Goal: Task Accomplishment & Management: Use online tool/utility

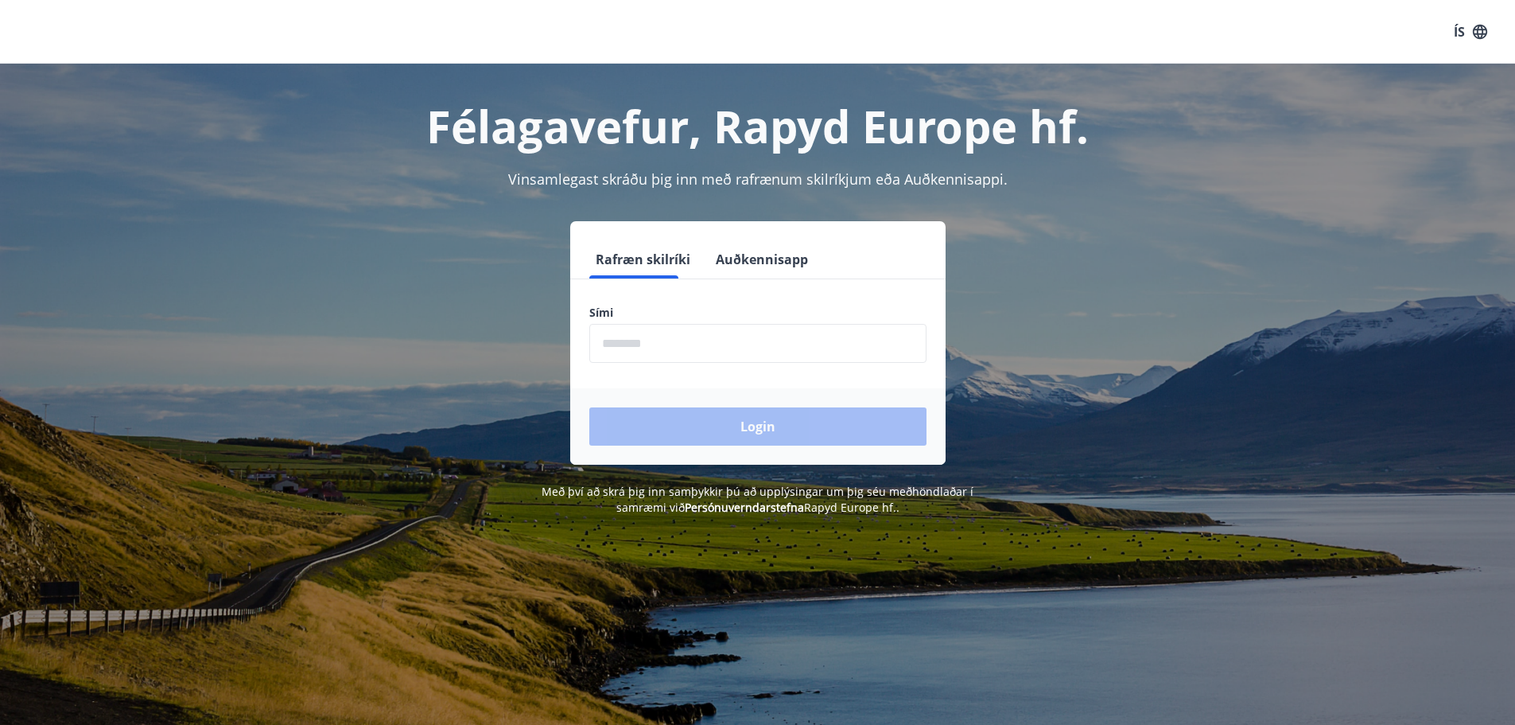
click at [714, 272] on button "Auðkennisapp" at bounding box center [762, 259] width 105 height 38
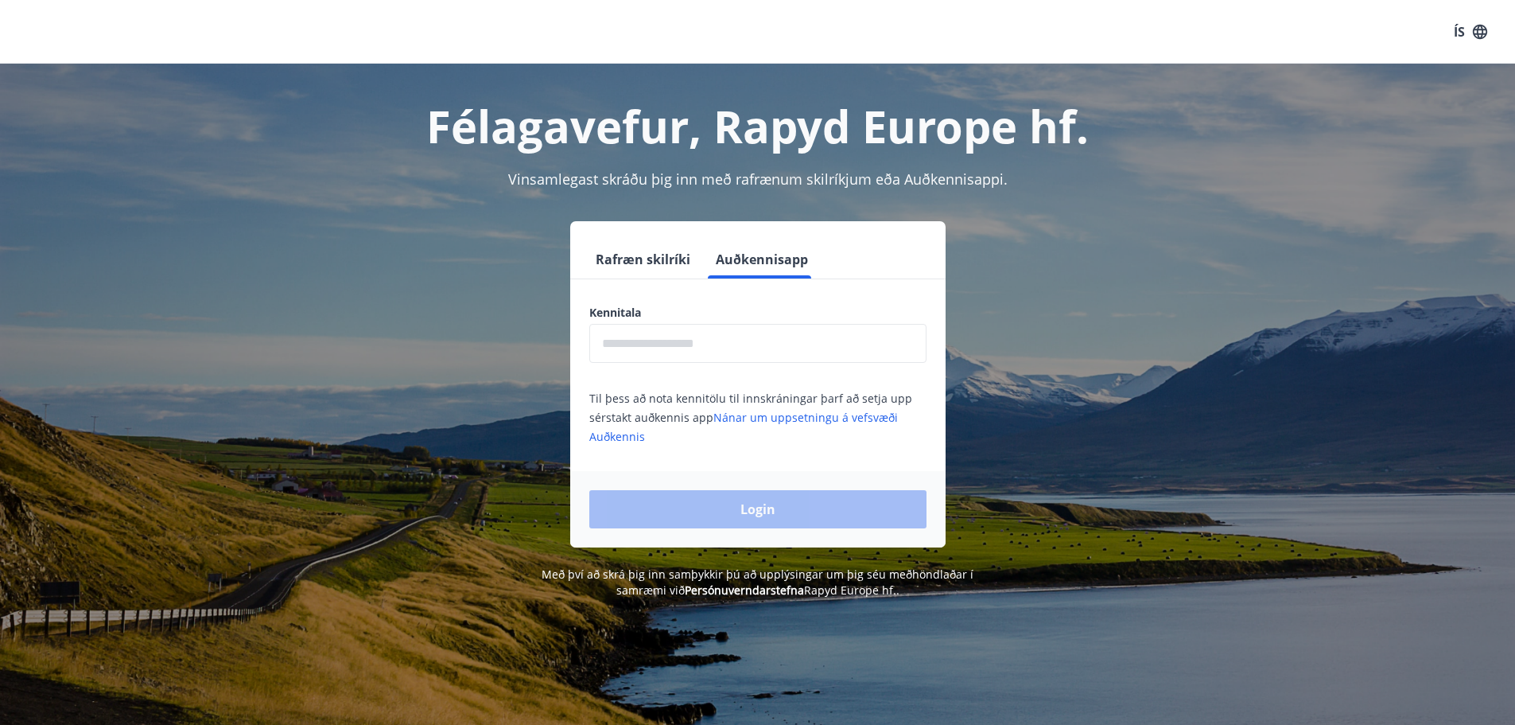
click at [717, 335] on input "text" at bounding box center [757, 343] width 337 height 39
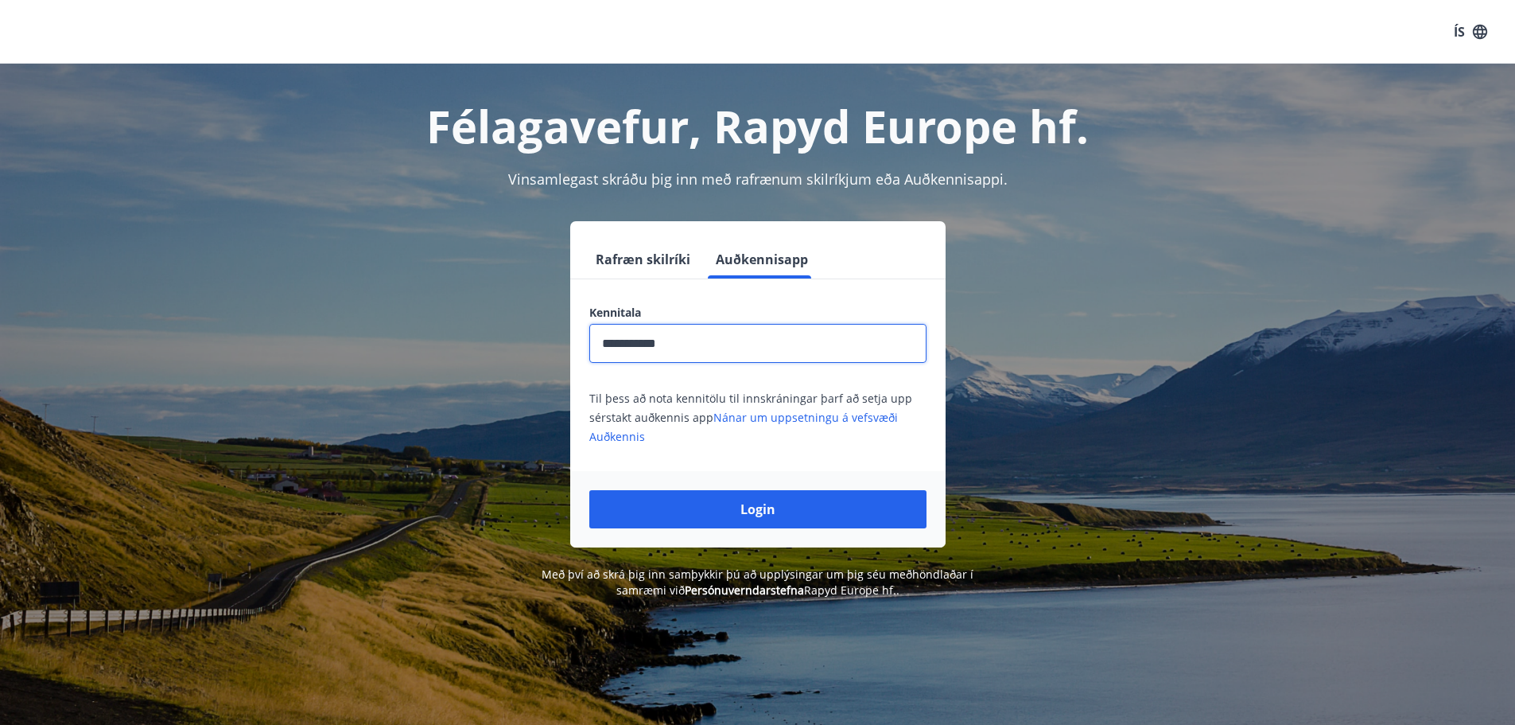
type input "**********"
click at [589, 490] on button "Login" at bounding box center [757, 509] width 337 height 38
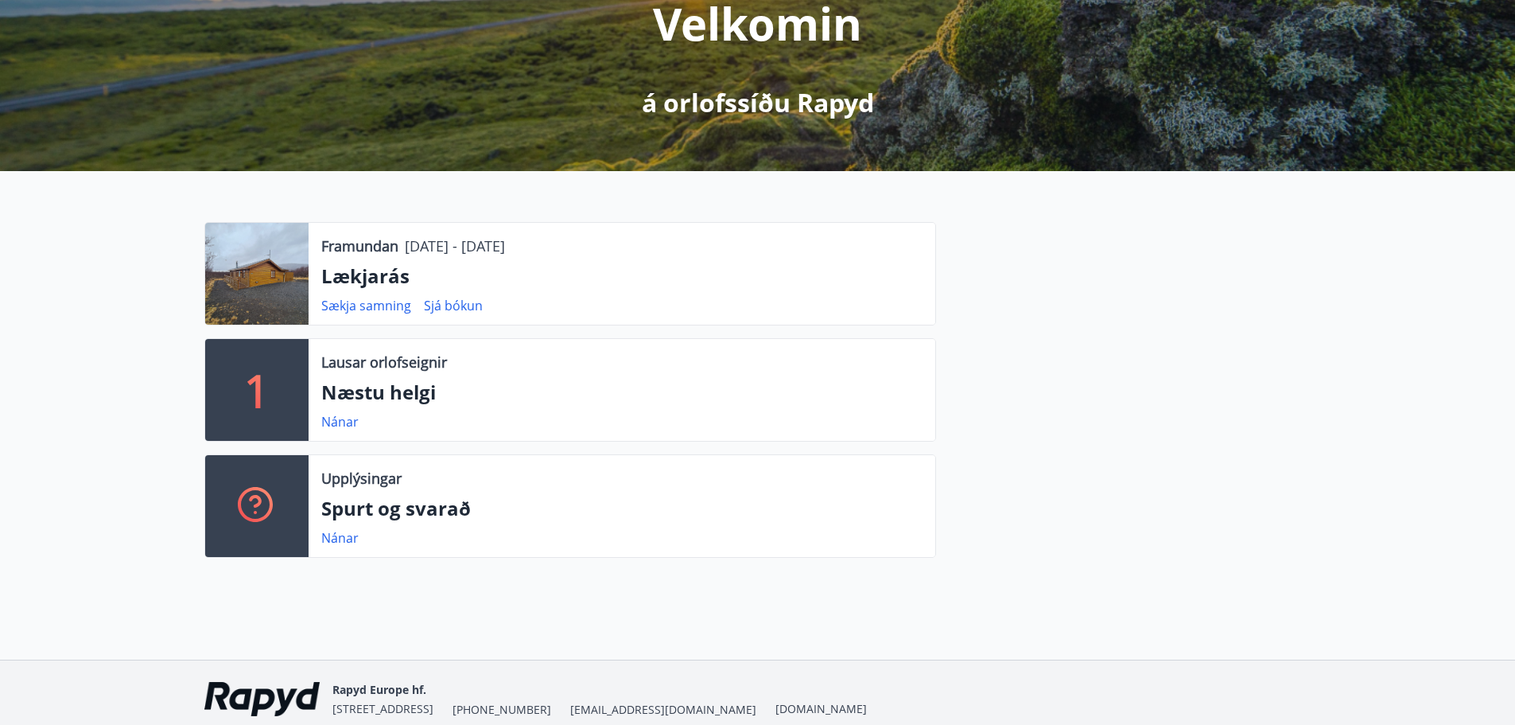
scroll to position [239, 0]
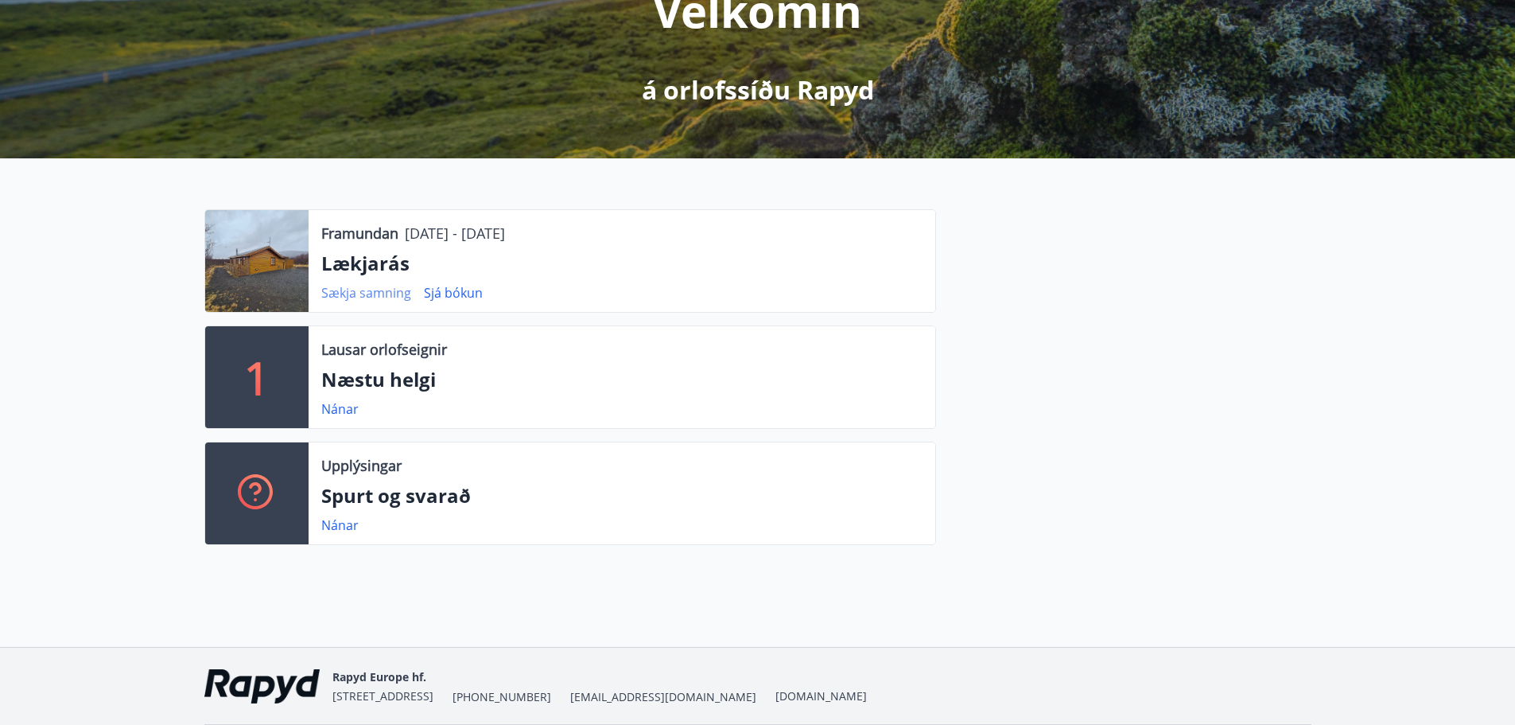
click at [375, 290] on link "Sækja samning" at bounding box center [366, 292] width 90 height 17
click at [1239, 278] on div at bounding box center [1123, 383] width 375 height 348
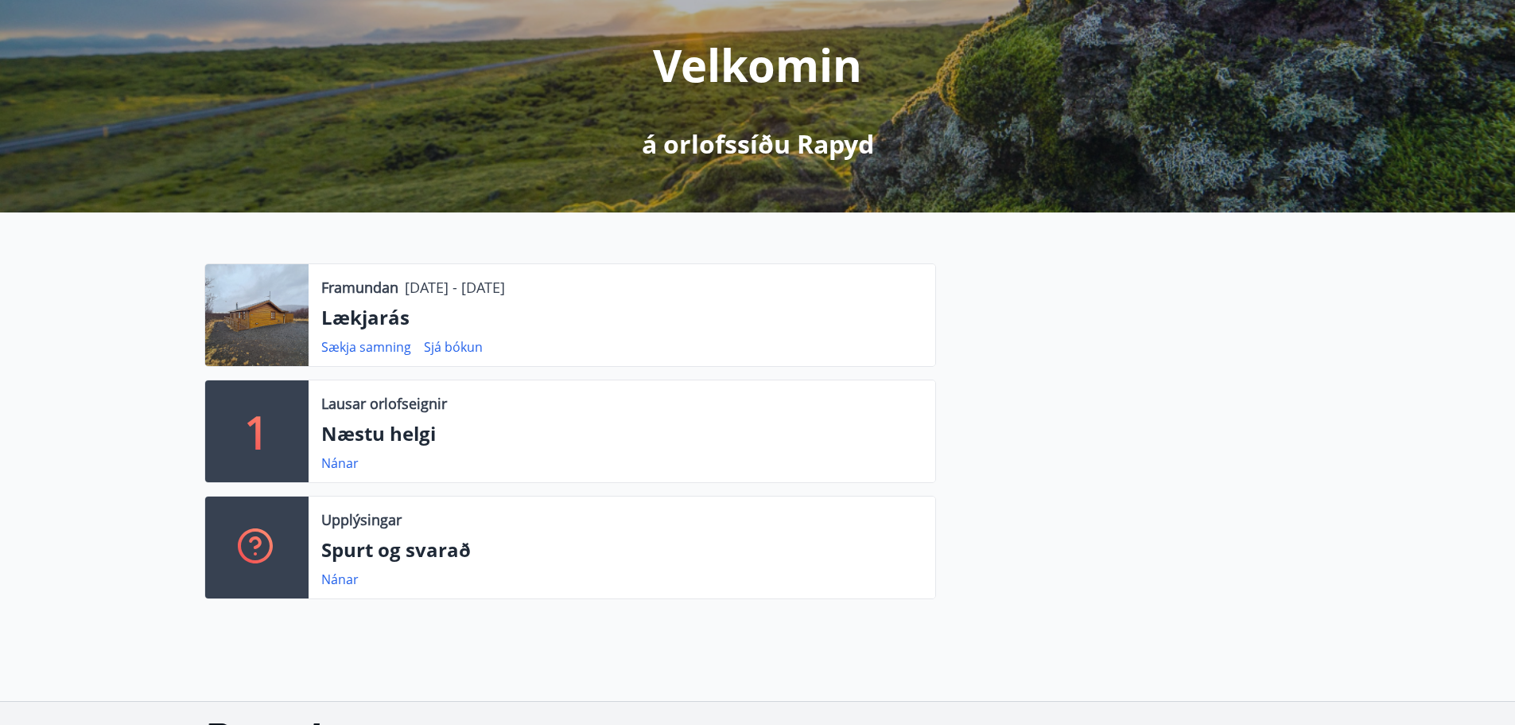
scroll to position [135, 0]
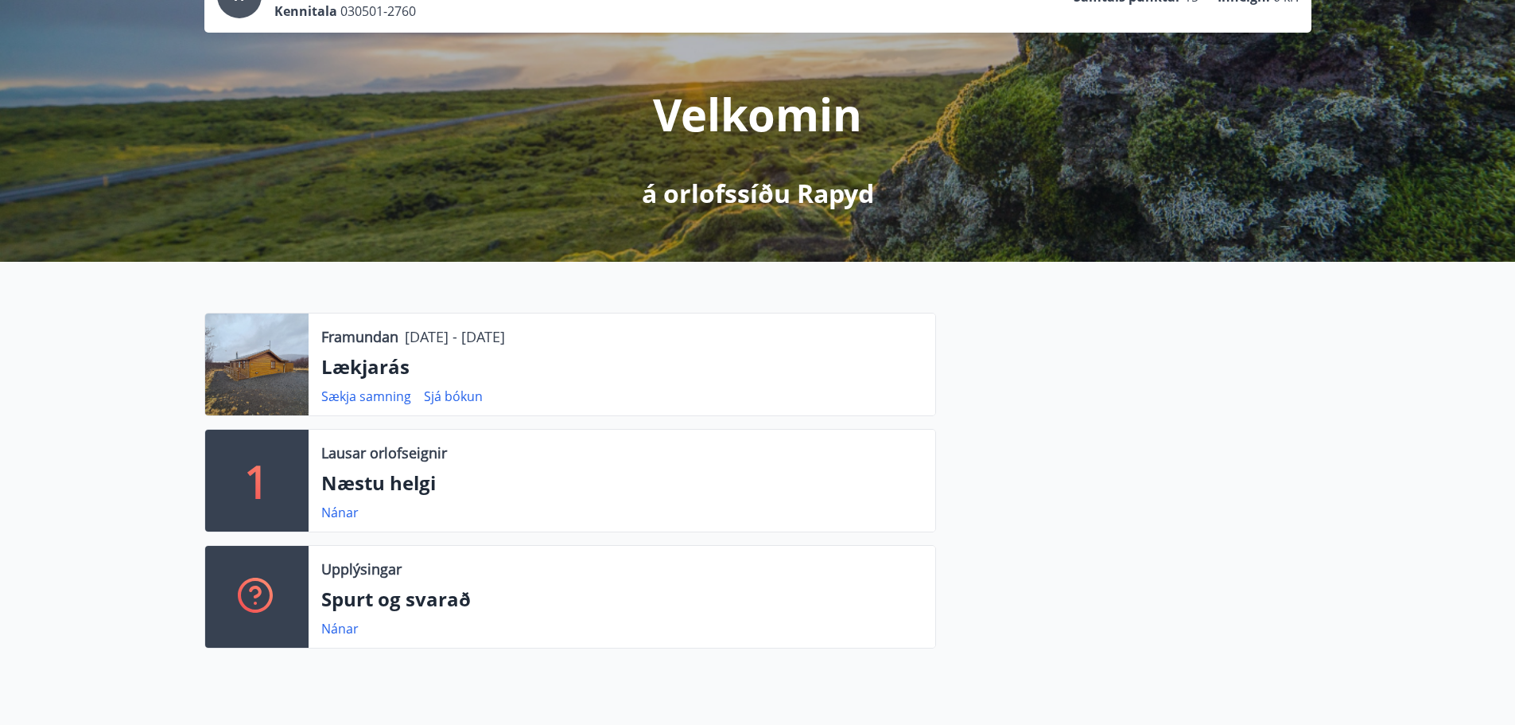
click at [367, 374] on p "Lækjarás" at bounding box center [621, 366] width 601 height 27
click at [271, 372] on div at bounding box center [256, 364] width 103 height 102
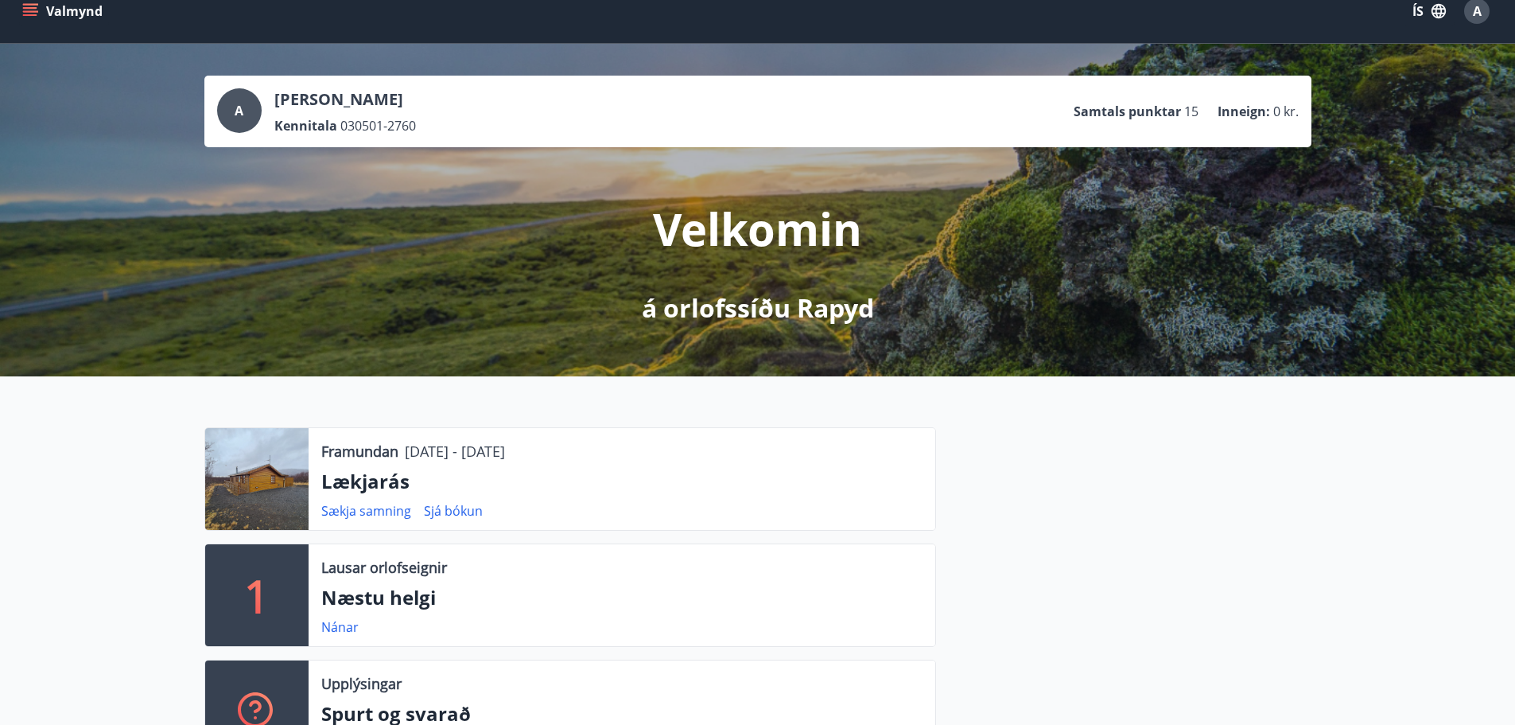
scroll to position [0, 0]
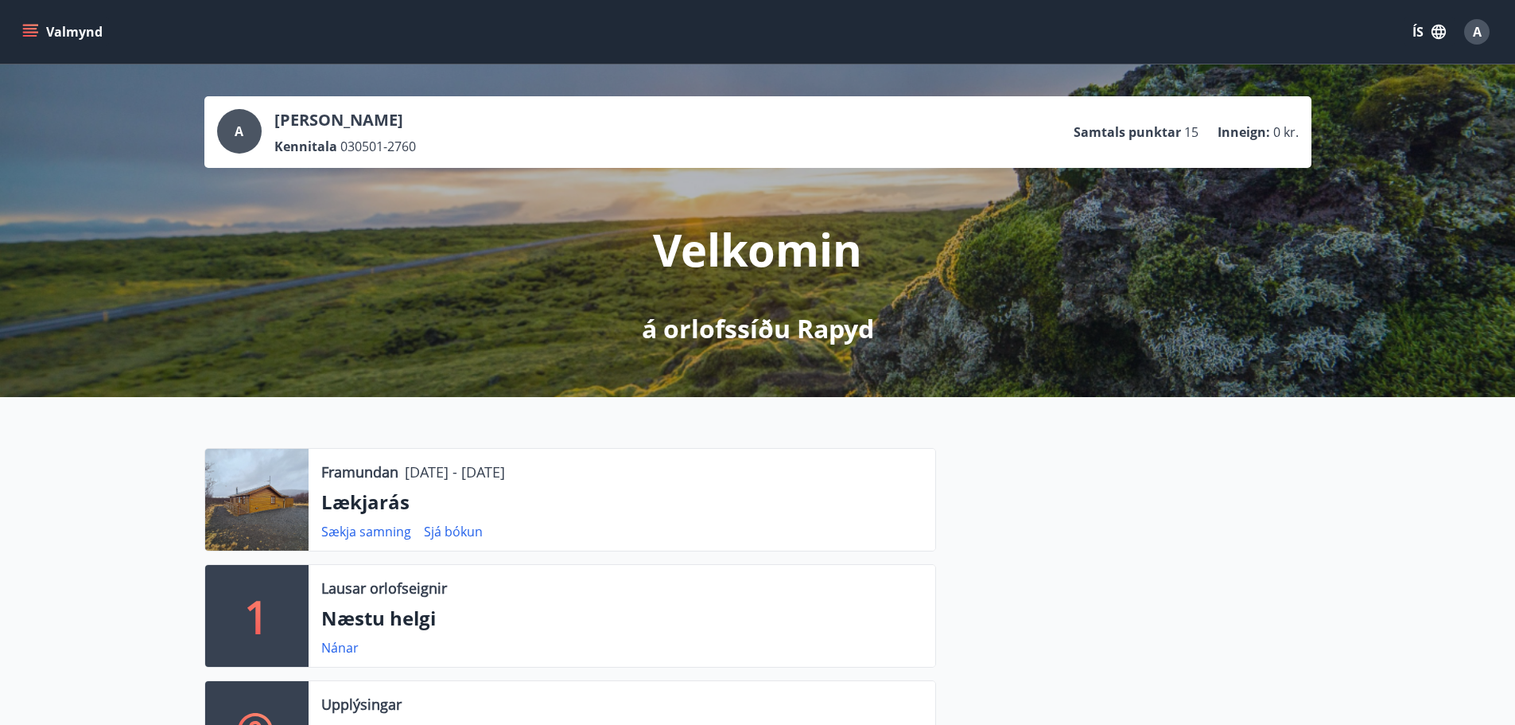
click at [56, 41] on button "Valmynd" at bounding box center [64, 31] width 90 height 29
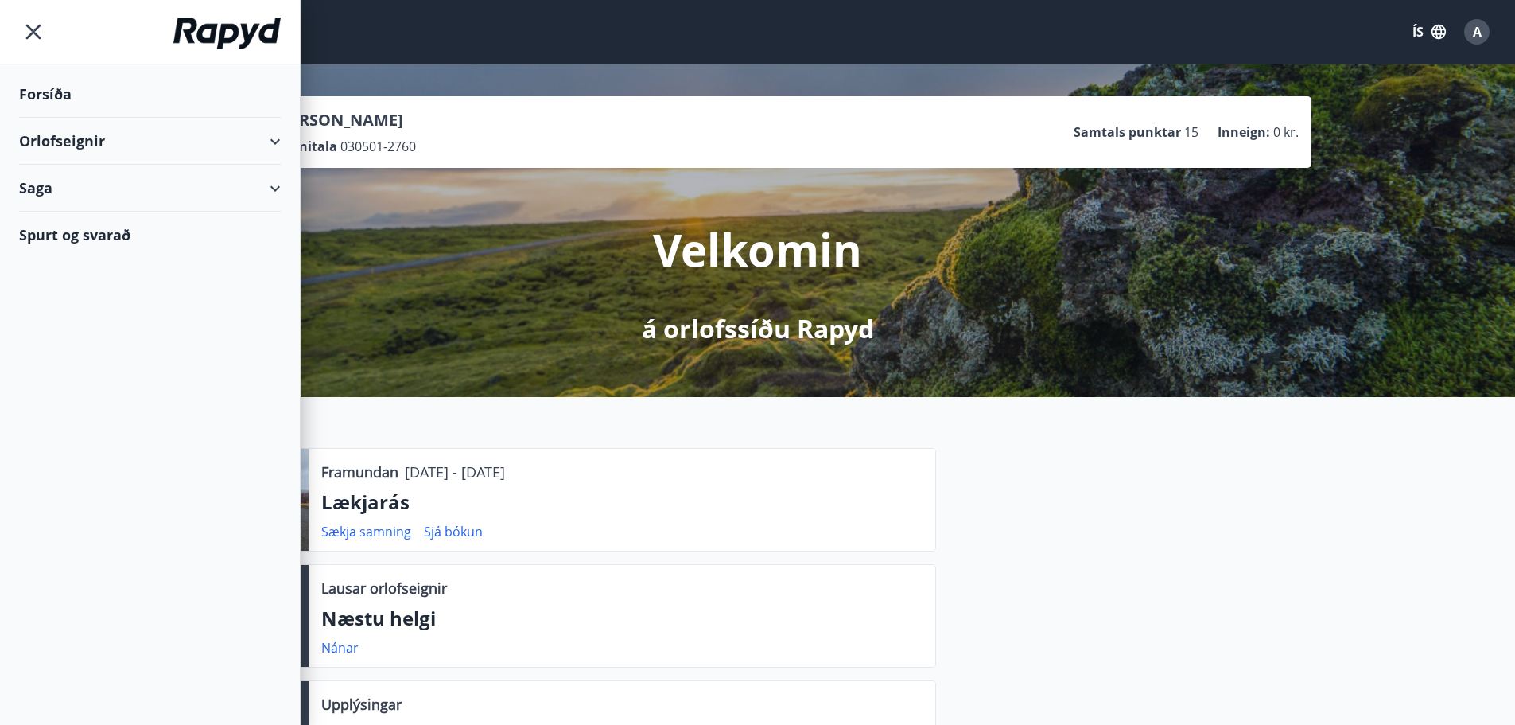
click at [109, 144] on div "Orlofseignir" at bounding box center [150, 141] width 262 height 47
click at [110, 186] on div "Framboð" at bounding box center [150, 181] width 236 height 33
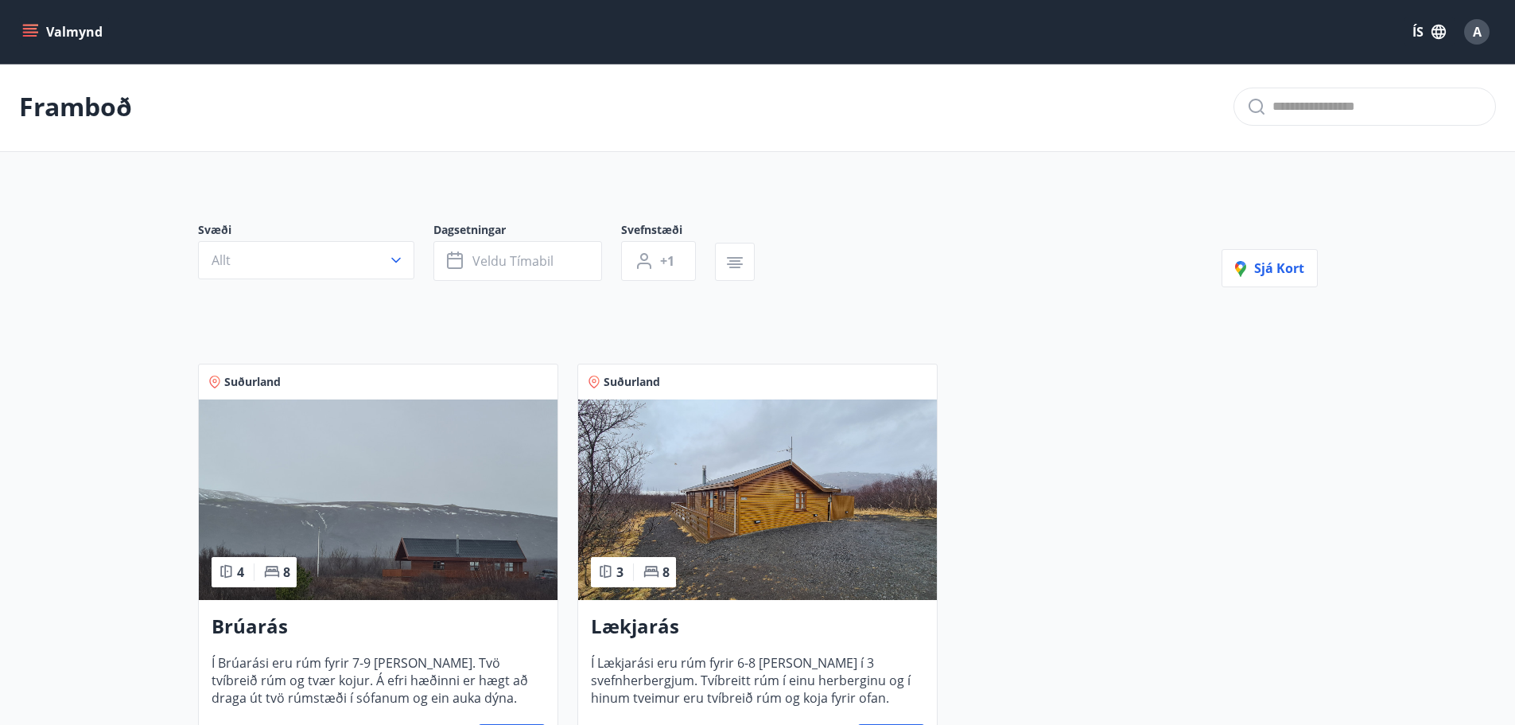
scroll to position [159, 0]
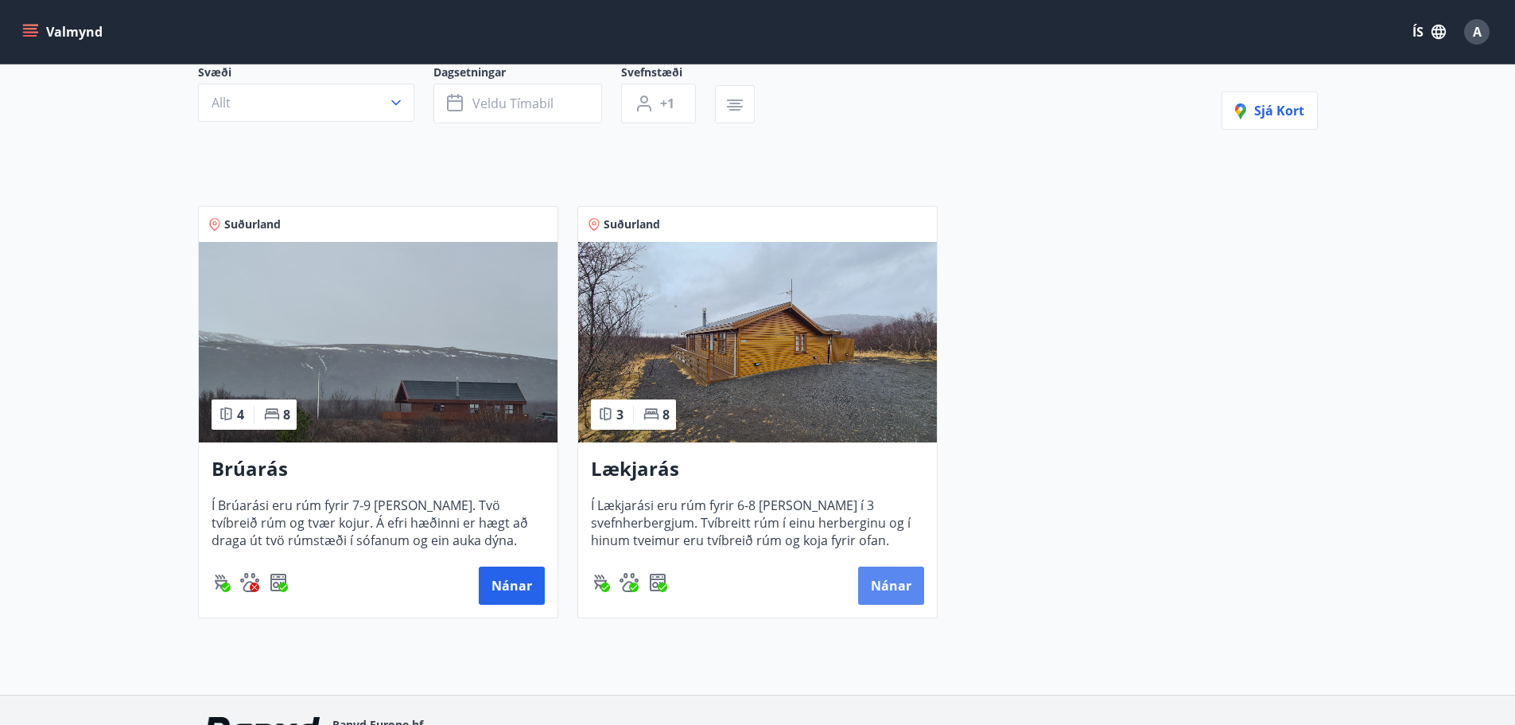
click at [865, 582] on button "Nánar" at bounding box center [891, 585] width 66 height 38
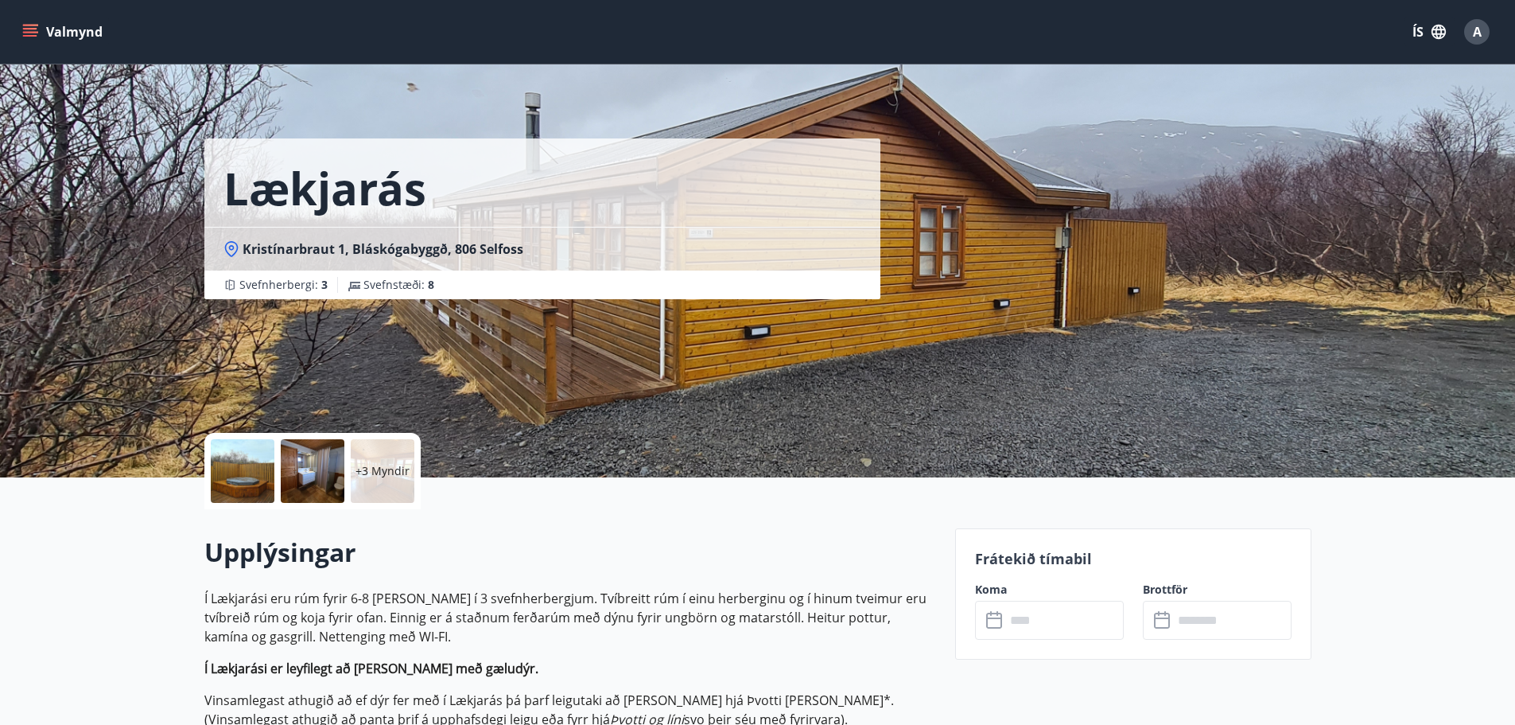
click at [281, 247] on span "Kristínarbraut 1, Bláskógabyggð, 806 Selfoss" at bounding box center [383, 248] width 281 height 17
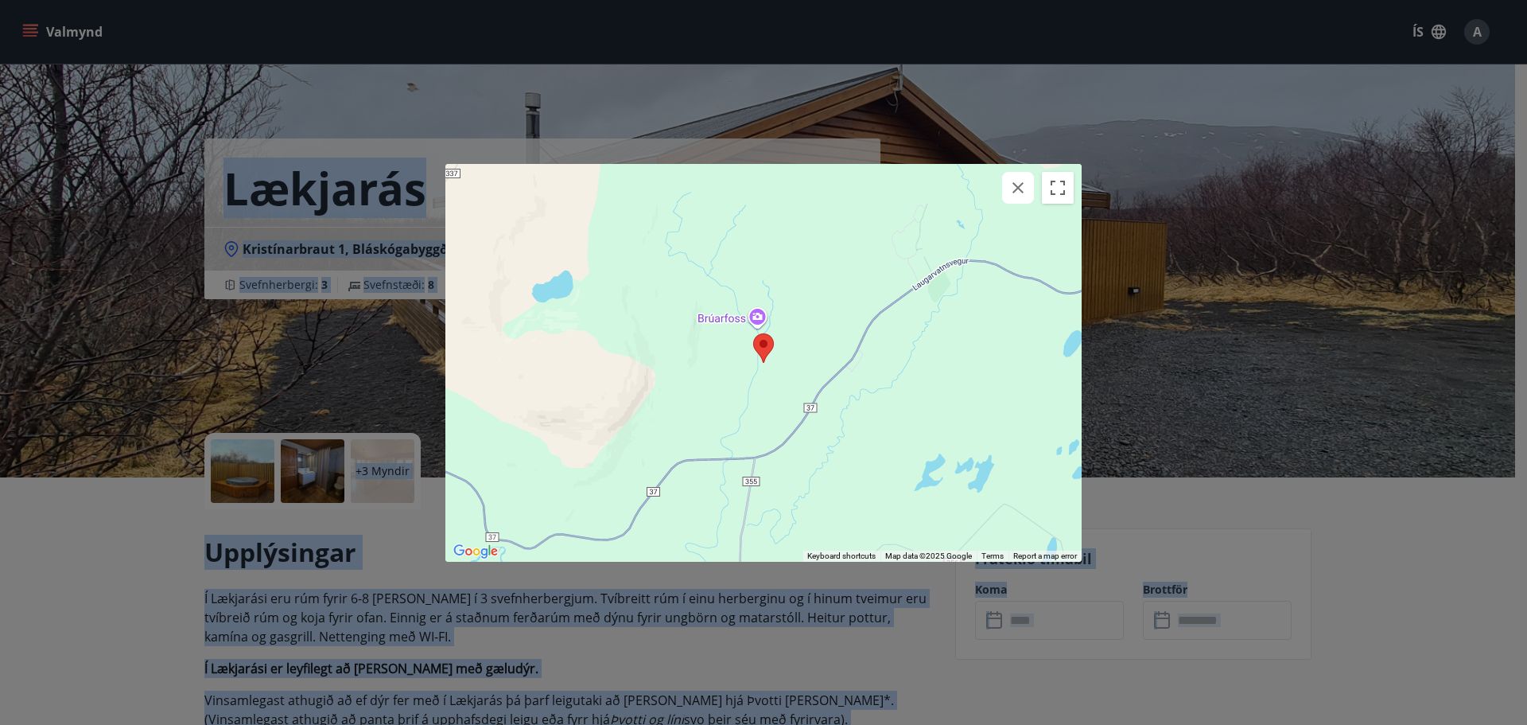
click at [426, 259] on div "← Move left → Move right ↑ Move up ↓ Move down + Zoom in - Zoom out Home Jump l…" at bounding box center [763, 362] width 1527 height 725
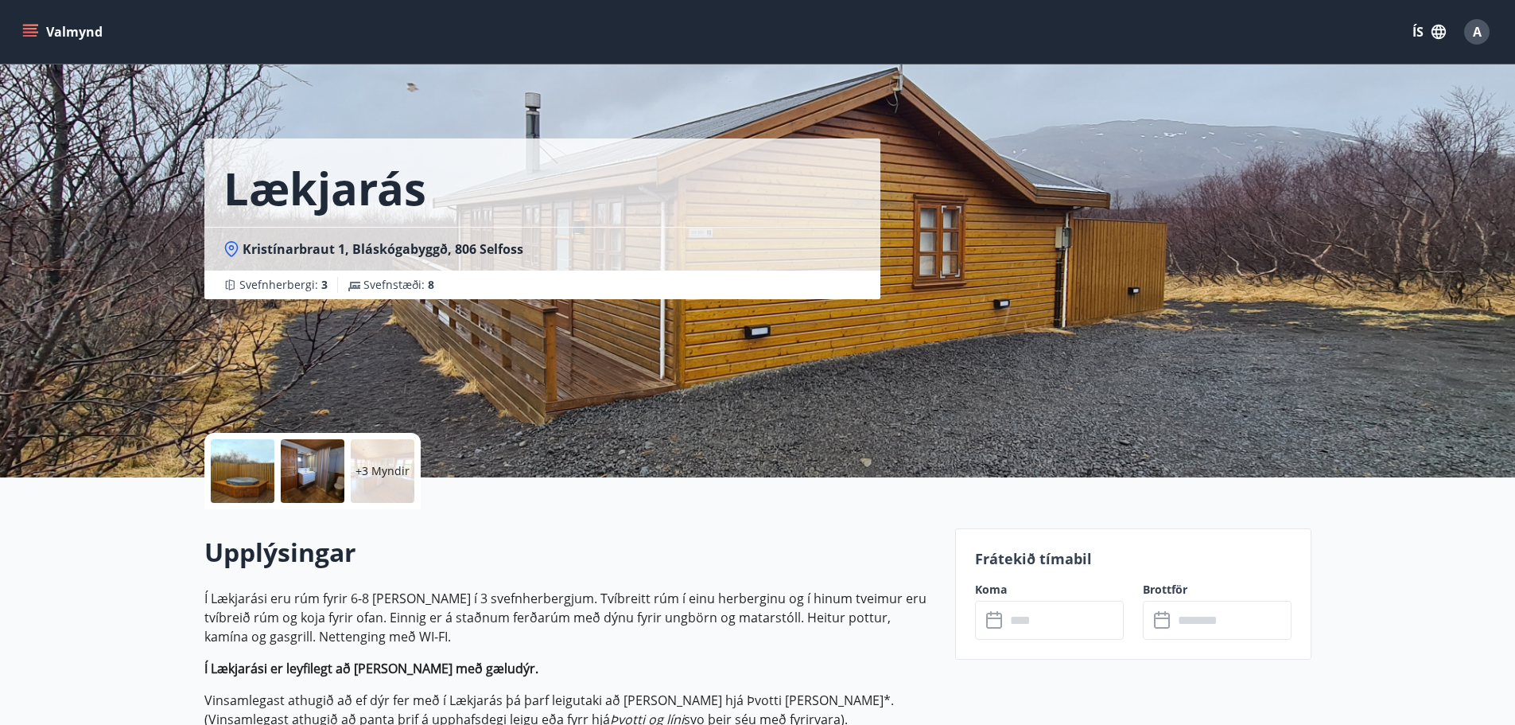
click at [334, 240] on div "Kristínarbraut 1, Bláskógabyggð, 806 Selfoss" at bounding box center [542, 249] width 676 height 44
click at [296, 249] on span "Kristínarbraut 1, Bláskógabyggð, 806 Selfoss" at bounding box center [383, 248] width 281 height 17
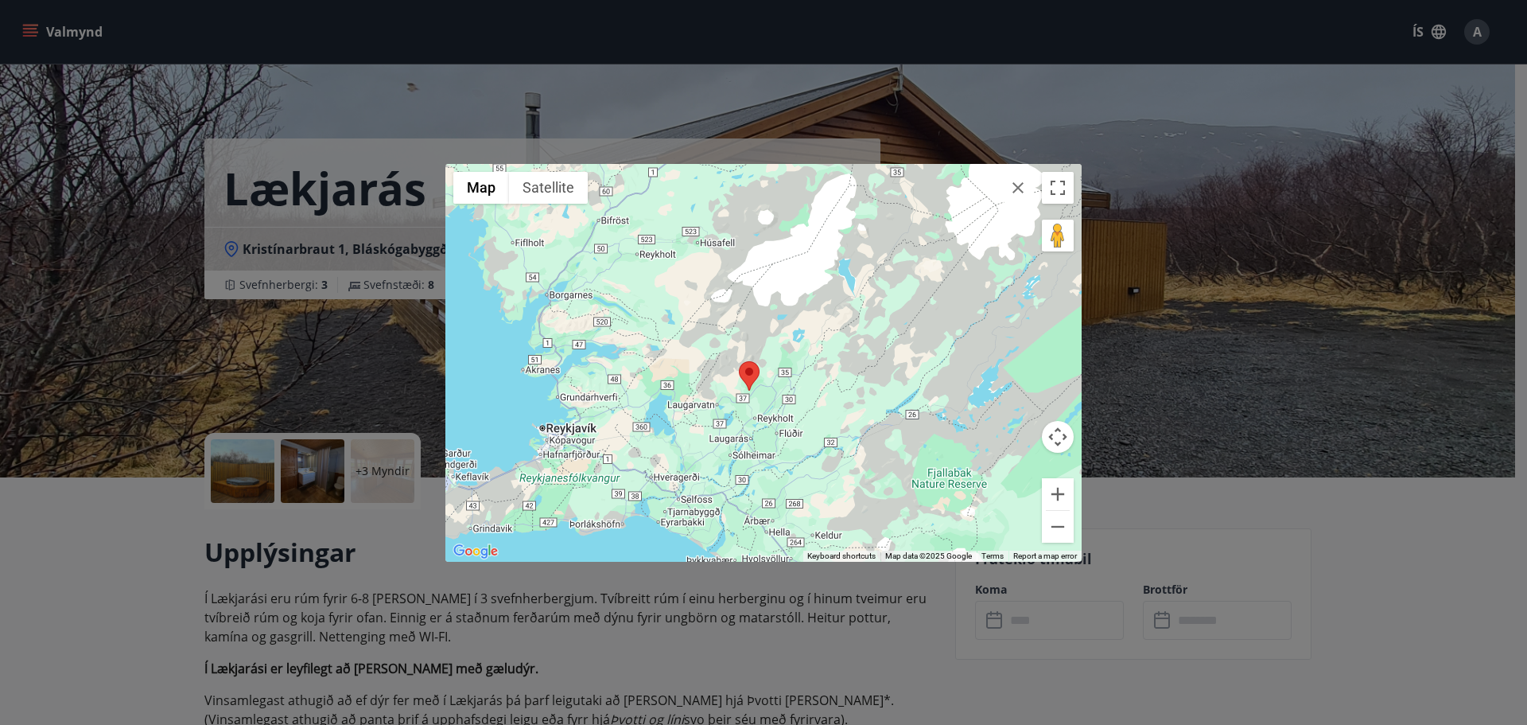
click at [1026, 195] on icon "button" at bounding box center [1018, 187] width 19 height 19
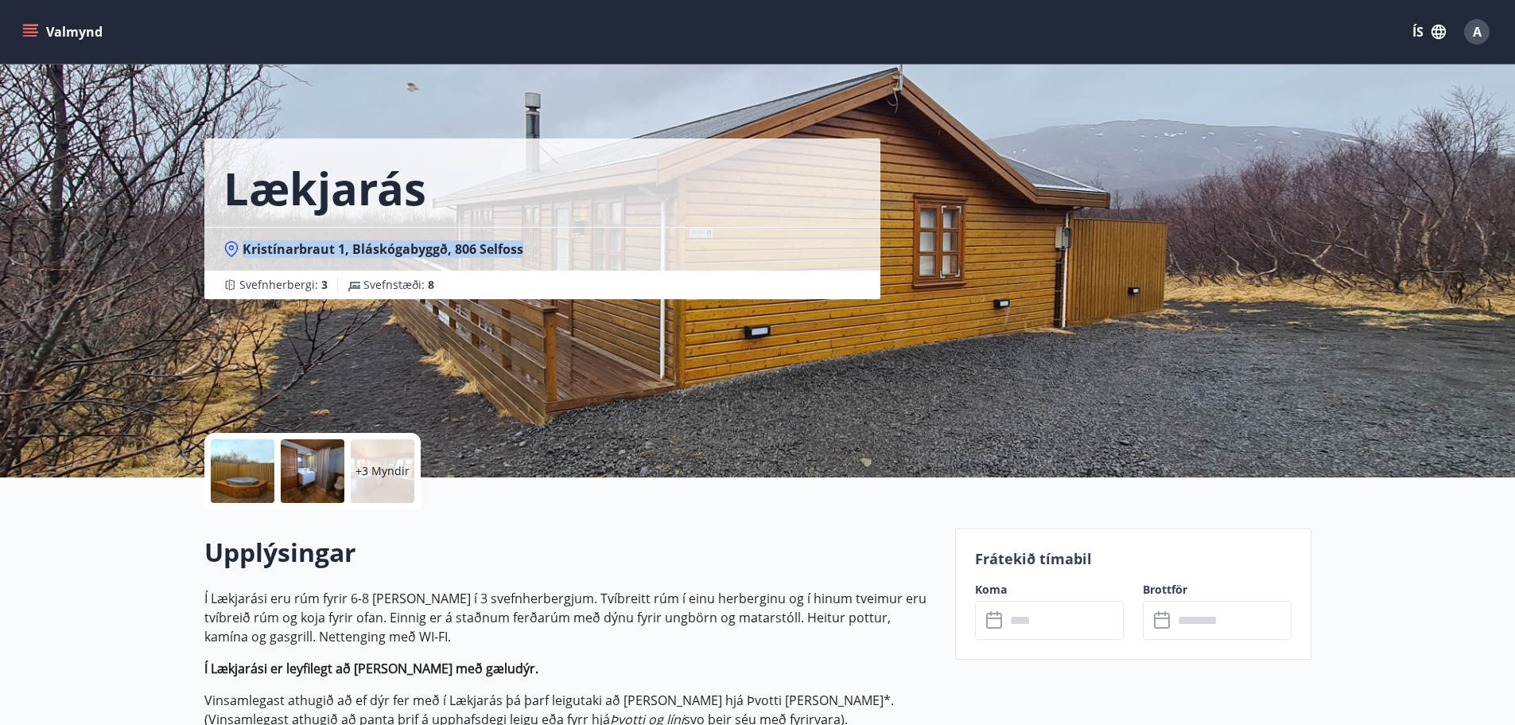
copy span "Kristínarbraut 1, Bláskógabyggð, 806 Selfoss"
drag, startPoint x: 562, startPoint y: 247, endPoint x: 244, endPoint y: 259, distance: 317.6
click at [244, 259] on div "Kristínarbraut 1, Bláskógabyggð, 806 Selfoss" at bounding box center [542, 249] width 676 height 44
click at [589, 175] on div "Lækjarás" at bounding box center [542, 182] width 676 height 88
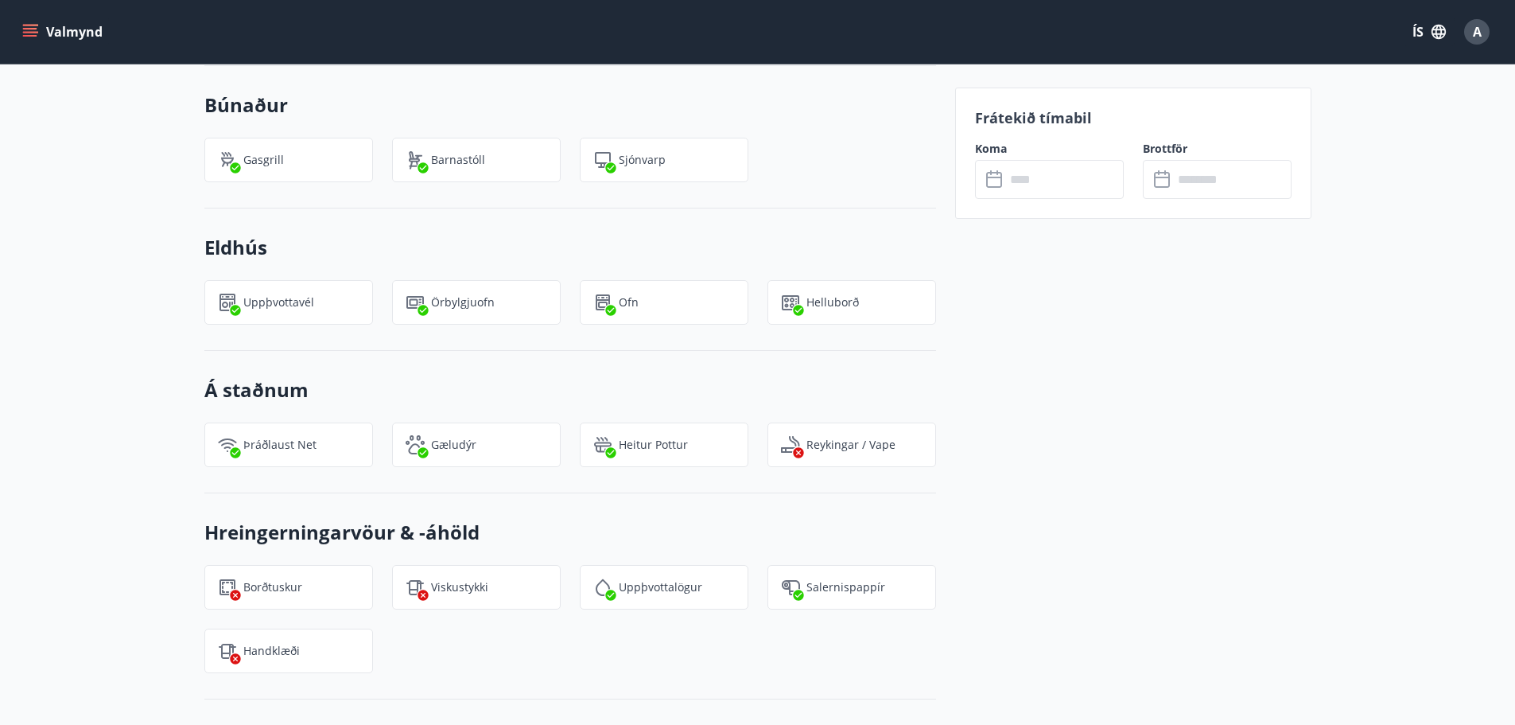
scroll to position [1671, 0]
